Goal: Task Accomplishment & Management: Use online tool/utility

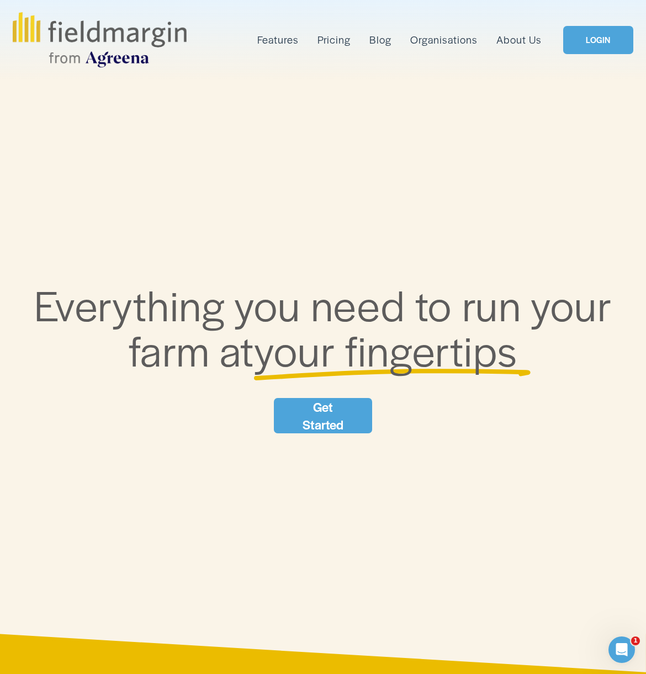
click at [600, 47] on link "LOGIN" at bounding box center [598, 40] width 70 height 28
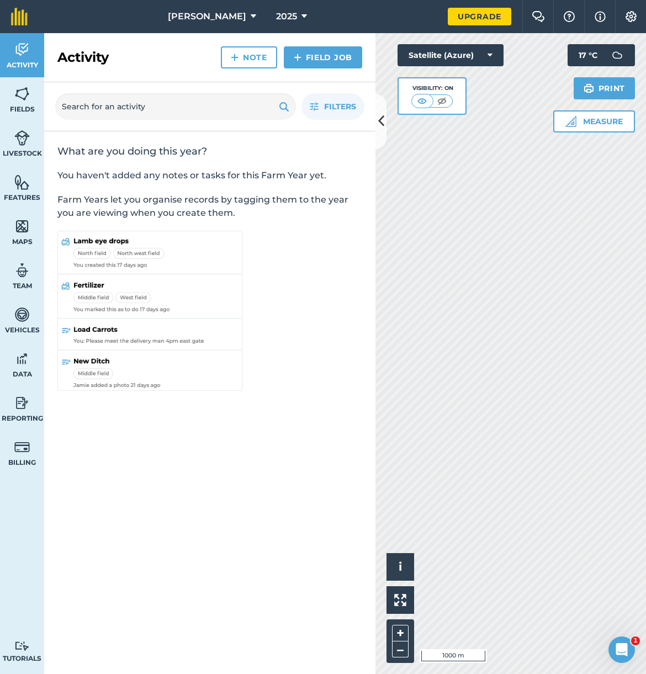
click at [318, 60] on link "Field Job" at bounding box center [323, 57] width 78 height 22
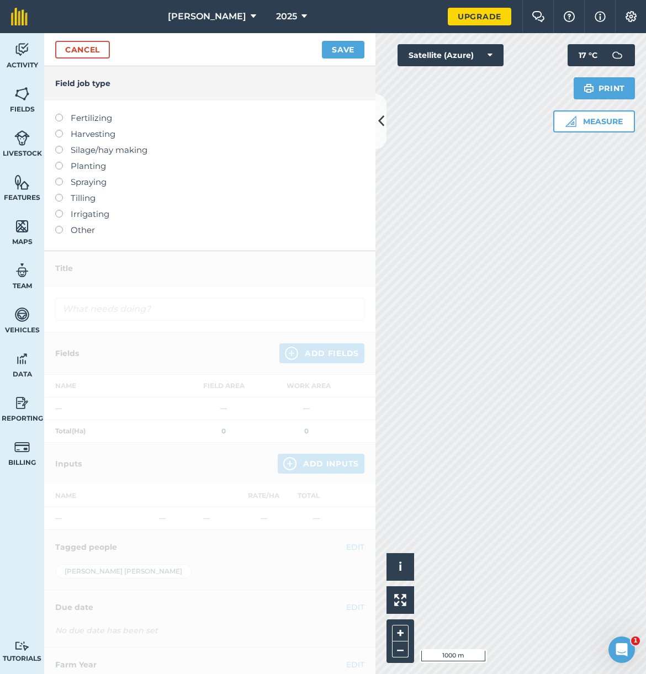
click at [57, 114] on label at bounding box center [62, 114] width 15 height 0
type input "Fertilizing"
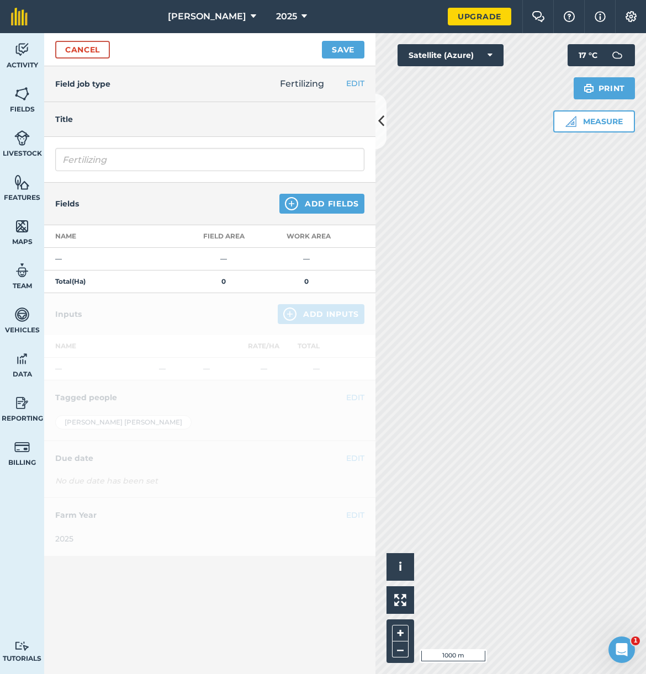
click at [380, 119] on icon at bounding box center [381, 121] width 6 height 19
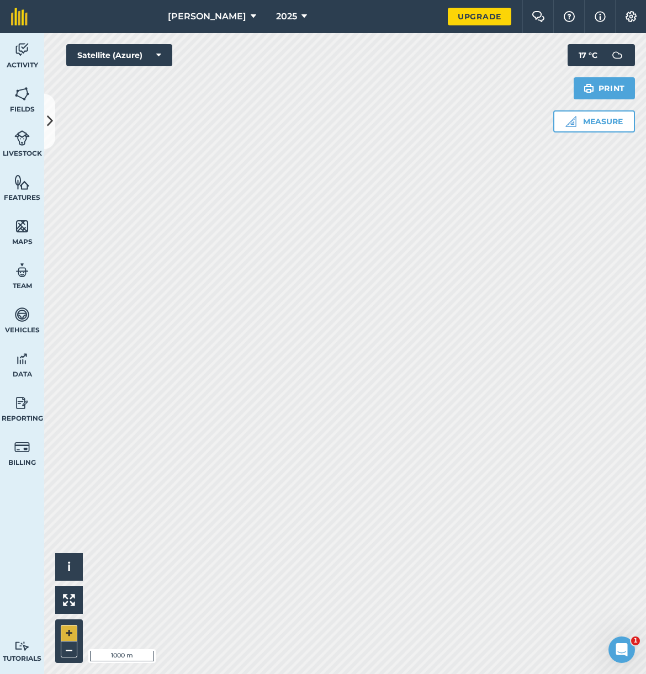
click at [71, 633] on button "+" at bounding box center [69, 633] width 17 height 17
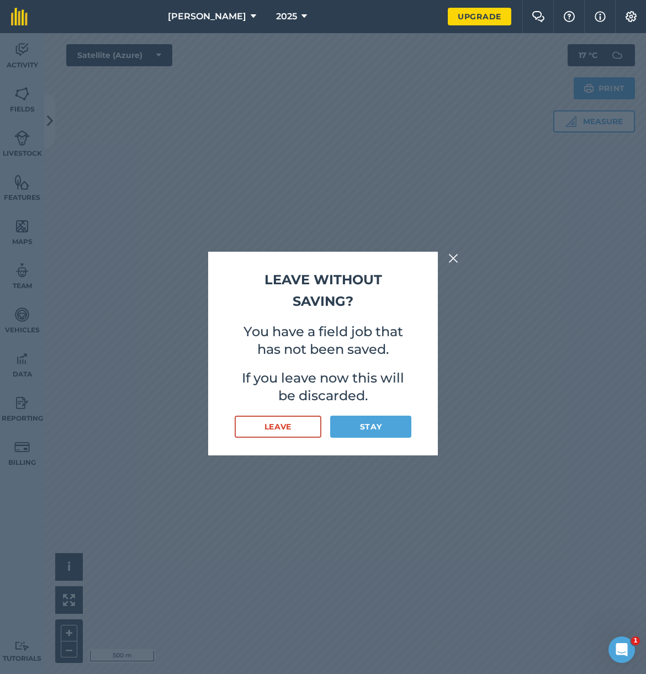
click at [386, 428] on button "Stay" at bounding box center [370, 427] width 81 height 22
click at [370, 419] on button "Stay" at bounding box center [370, 427] width 81 height 22
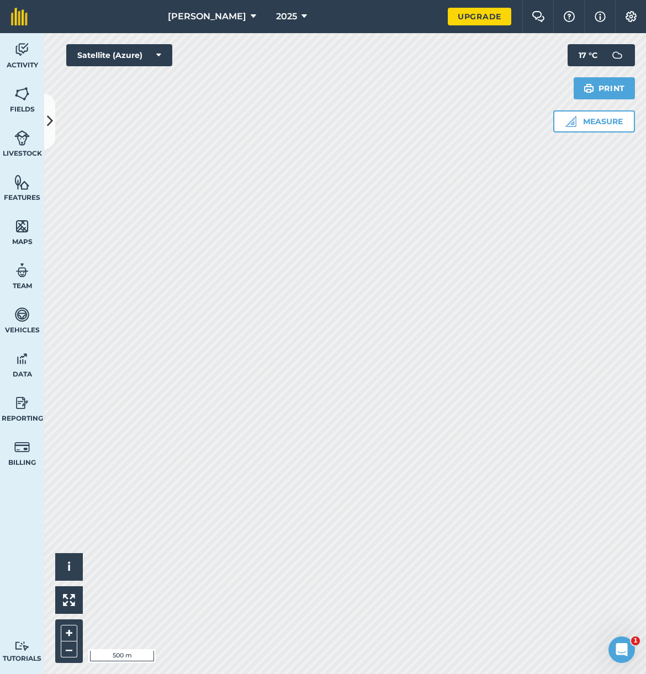
click at [49, 105] on button at bounding box center [49, 121] width 11 height 55
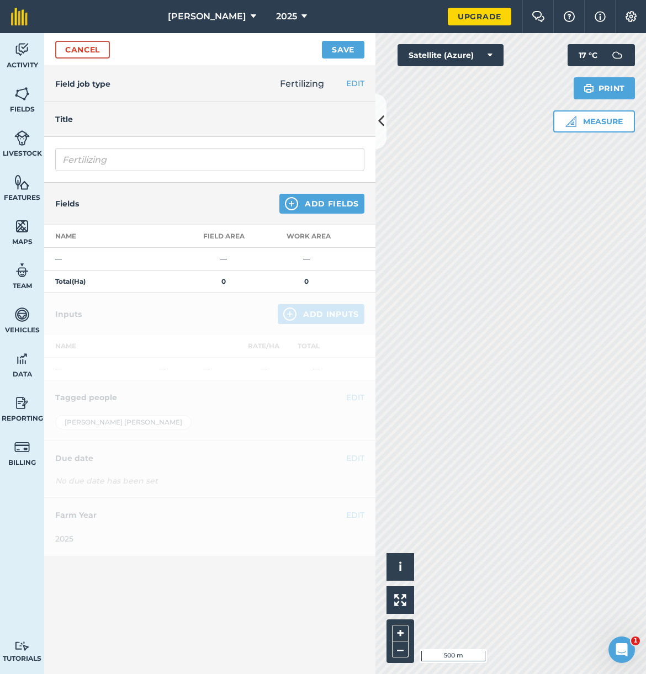
click at [311, 201] on button "Add Fields" at bounding box center [321, 204] width 85 height 20
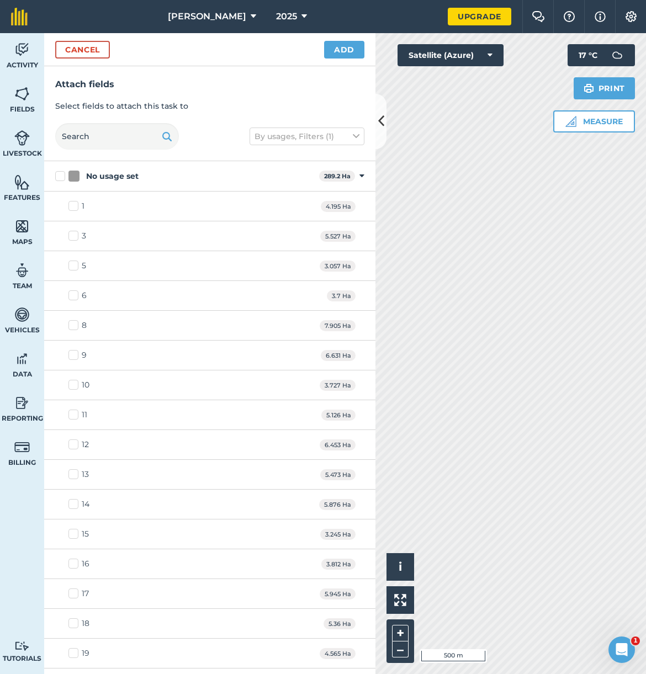
checkbox input "true"
click at [381, 112] on icon at bounding box center [381, 121] width 6 height 19
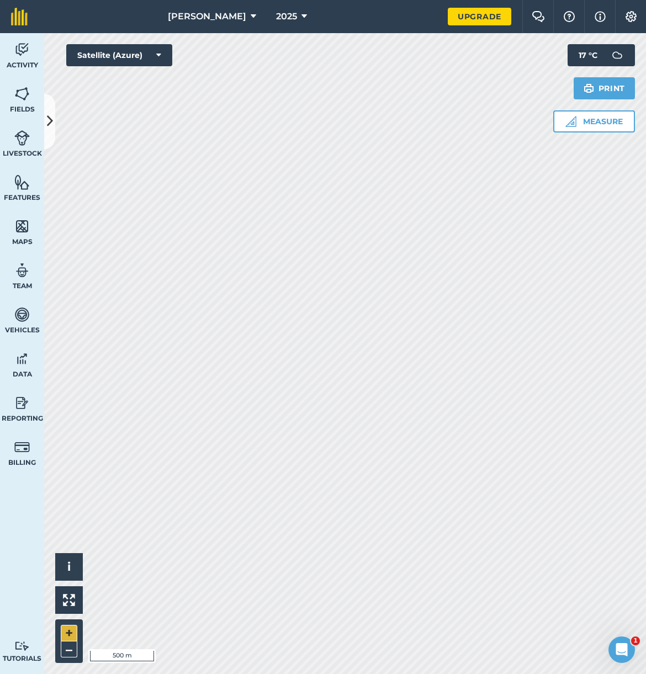
click at [69, 625] on button "+" at bounding box center [69, 633] width 17 height 17
click at [68, 629] on button "+" at bounding box center [69, 633] width 17 height 17
click at [65, 646] on button "–" at bounding box center [69, 649] width 17 height 16
drag, startPoint x: 49, startPoint y: 118, endPoint x: 112, endPoint y: 127, distance: 63.5
click at [49, 118] on icon at bounding box center [50, 121] width 6 height 19
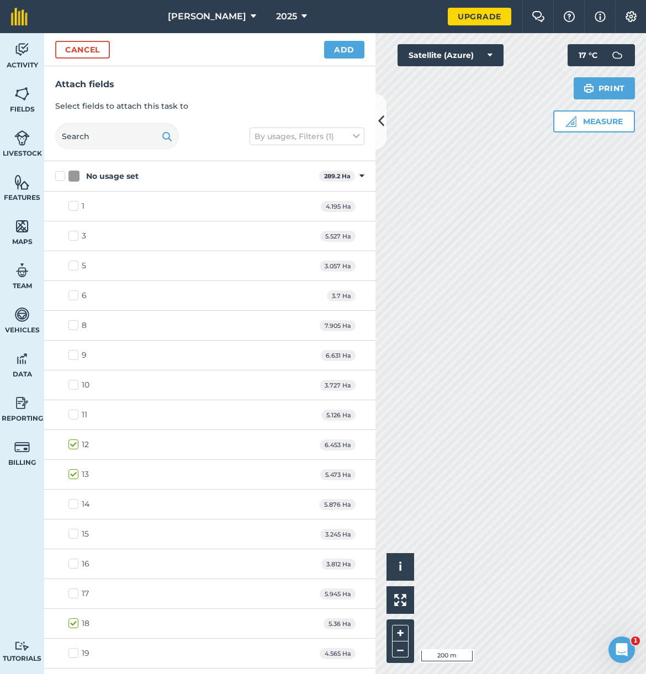
click at [339, 47] on button "Add" at bounding box center [344, 50] width 40 height 18
